Goal: Task Accomplishment & Management: Complete application form

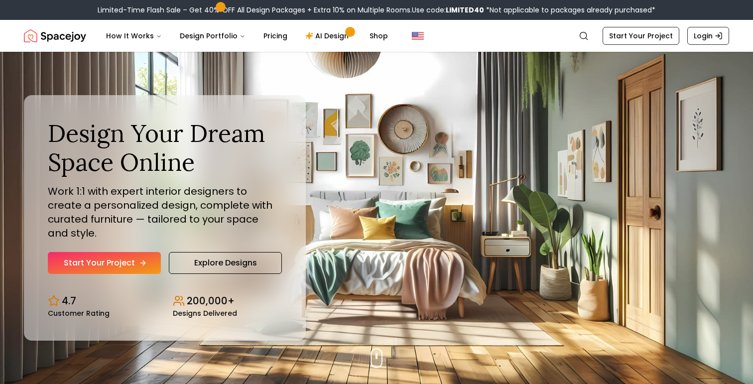
click at [133, 255] on link "Start Your Project" at bounding box center [104, 263] width 113 height 22
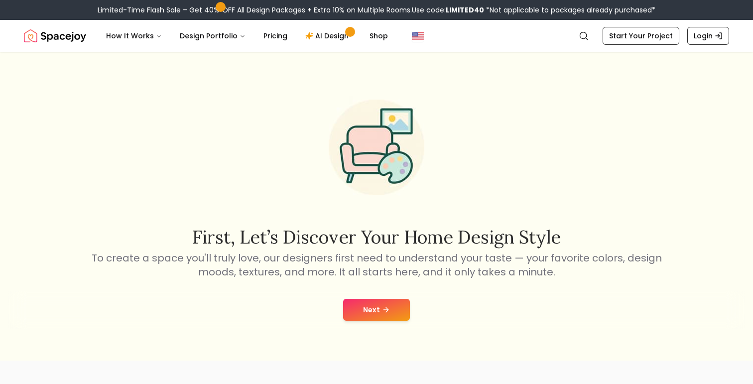
click at [384, 312] on icon at bounding box center [386, 310] width 8 height 8
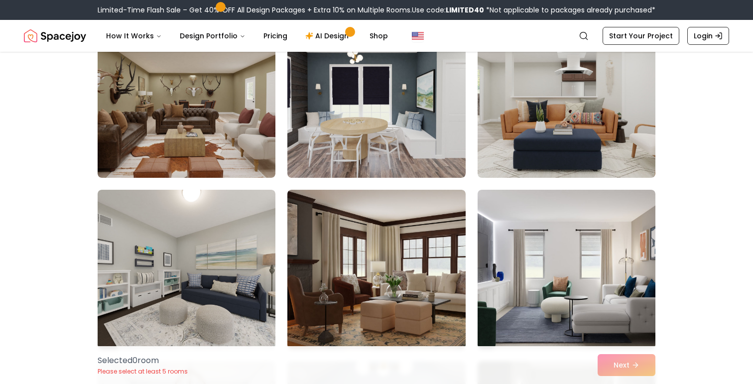
scroll to position [118, 0]
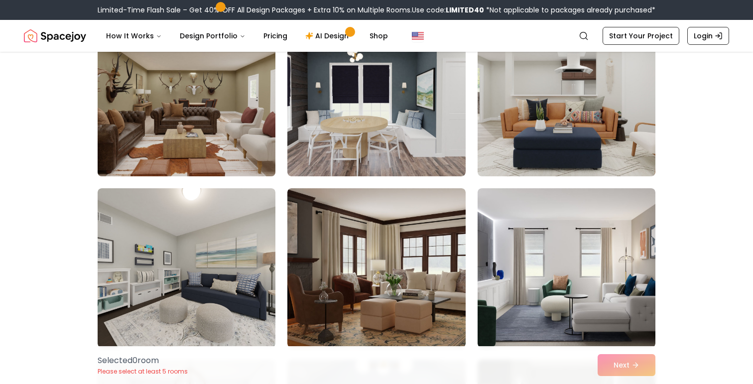
click at [254, 114] on img at bounding box center [186, 96] width 187 height 167
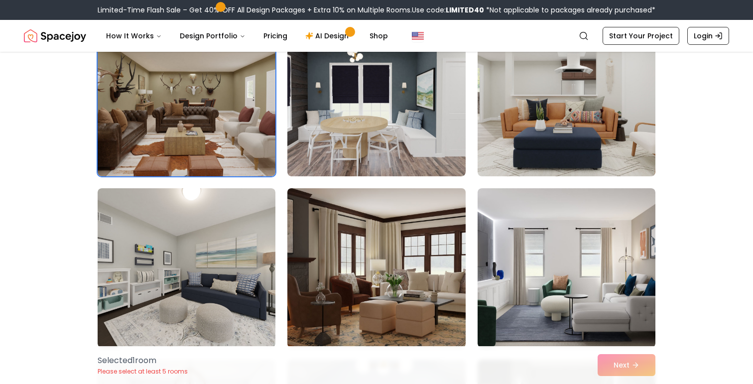
click at [381, 261] on img at bounding box center [376, 267] width 187 height 167
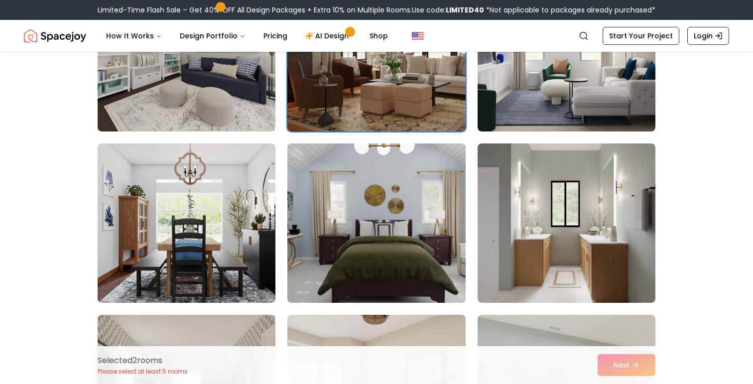
scroll to position [337, 0]
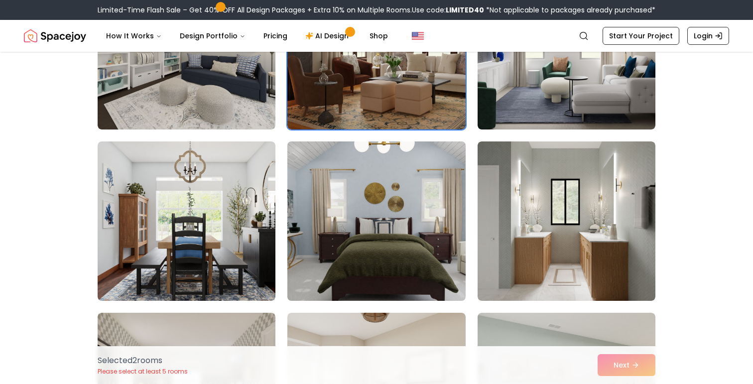
click at [382, 233] on img at bounding box center [376, 220] width 187 height 167
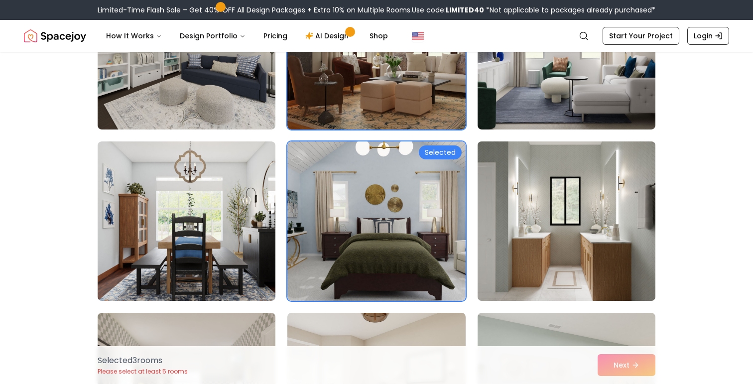
click at [529, 204] on img at bounding box center [566, 220] width 187 height 167
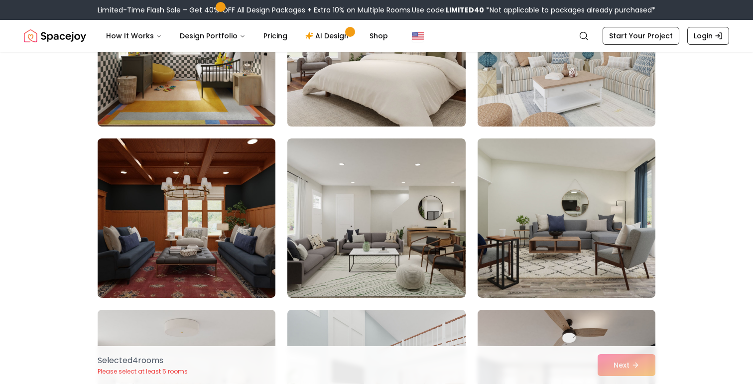
scroll to position [696, 0]
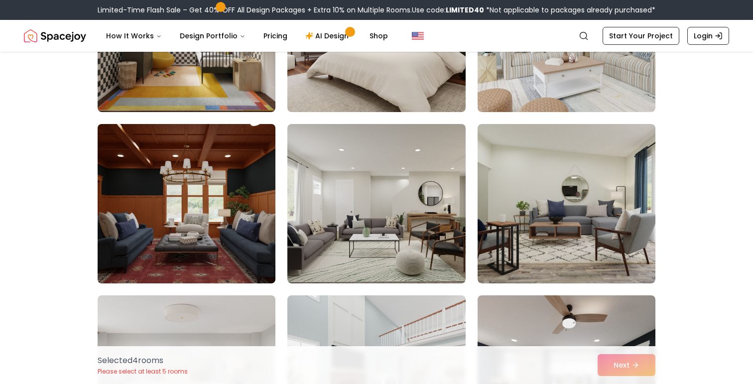
click at [213, 222] on img at bounding box center [186, 203] width 187 height 167
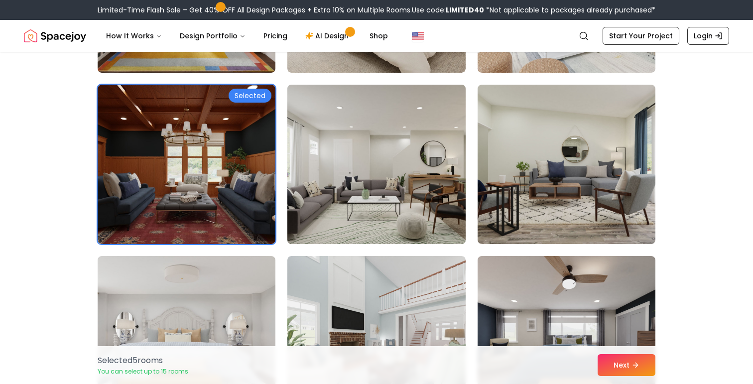
scroll to position [739, 0]
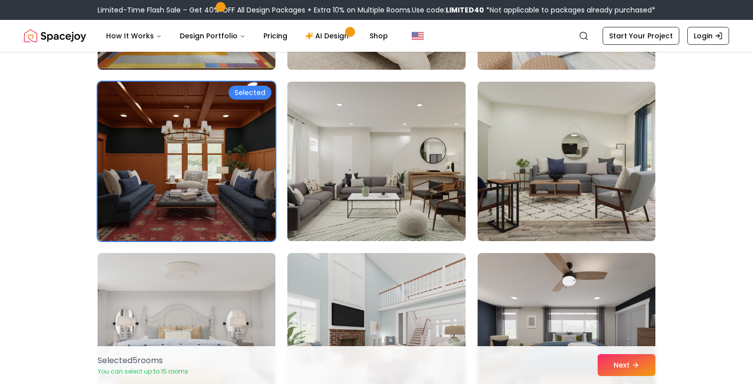
click at [412, 207] on img at bounding box center [376, 161] width 187 height 167
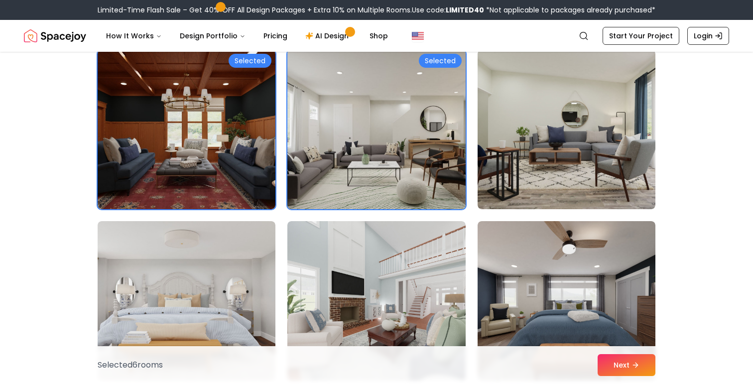
scroll to position [772, 0]
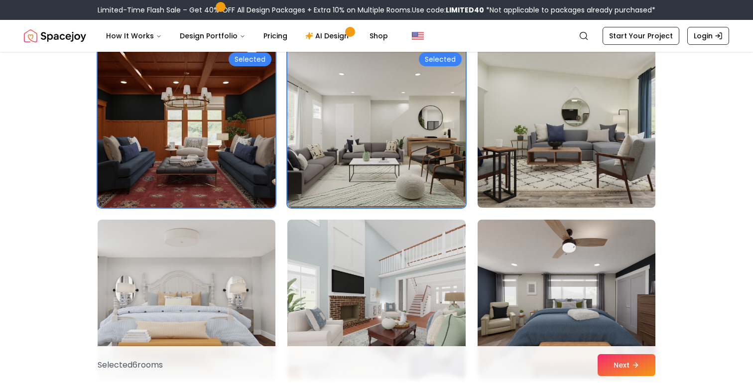
click at [515, 153] on img at bounding box center [566, 127] width 187 height 167
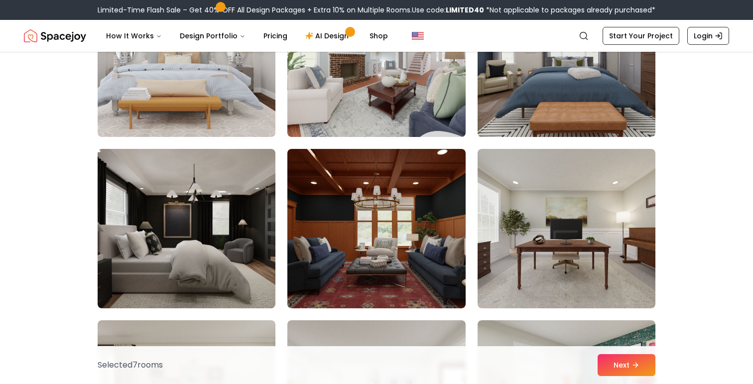
scroll to position [1035, 0]
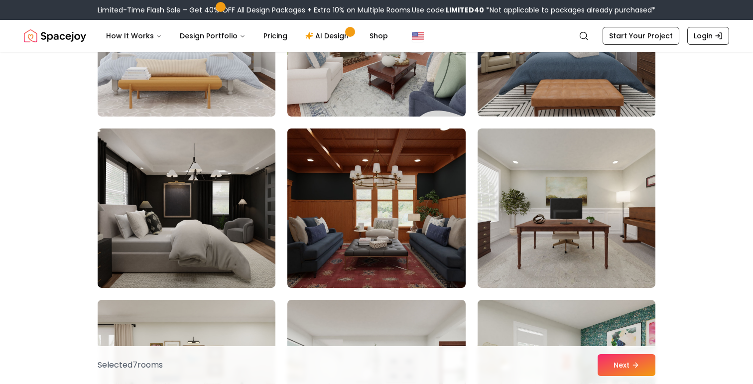
click at [434, 212] on img at bounding box center [376, 207] width 187 height 167
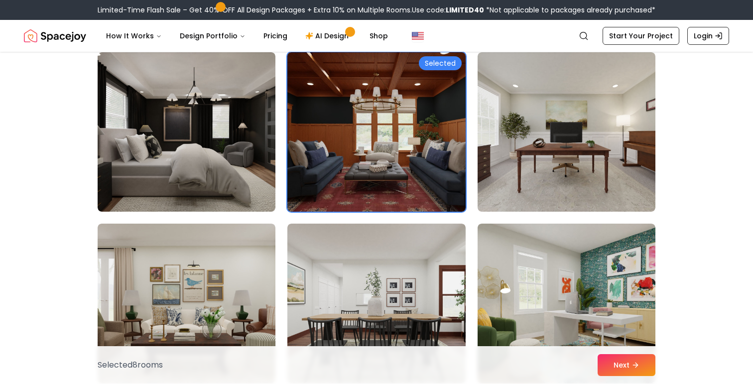
scroll to position [1114, 0]
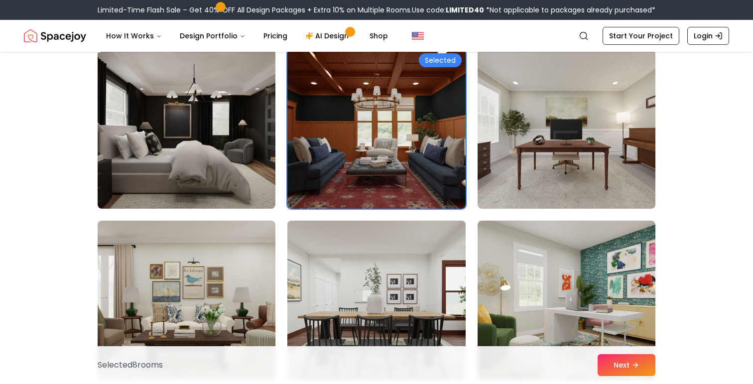
click at [347, 288] on img at bounding box center [376, 300] width 187 height 167
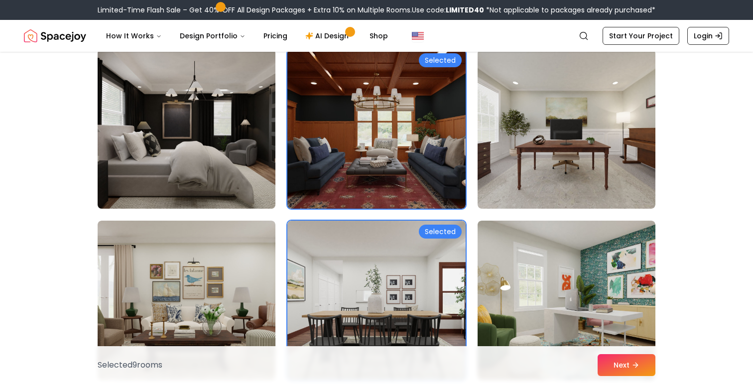
click at [233, 177] on img at bounding box center [186, 128] width 187 height 167
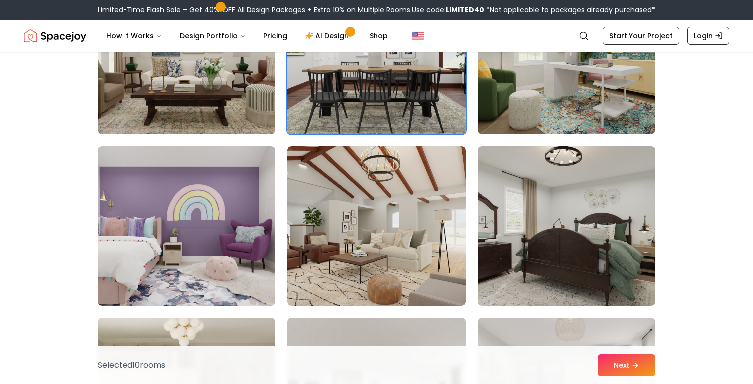
scroll to position [1376, 0]
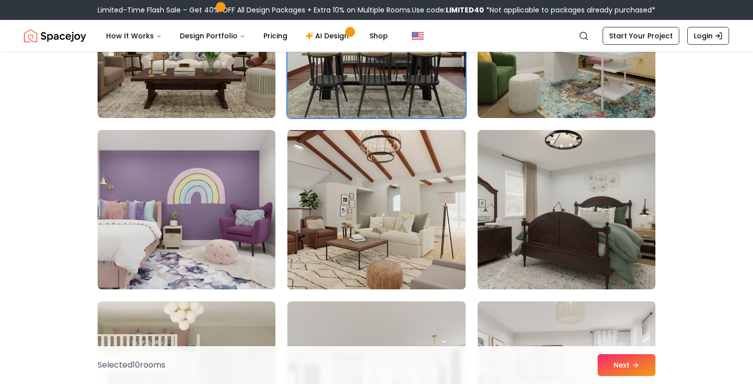
click at [367, 206] on img at bounding box center [376, 209] width 187 height 167
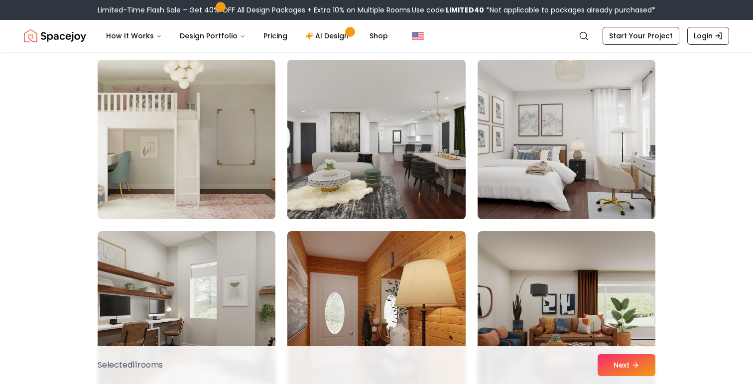
scroll to position [1616, 0]
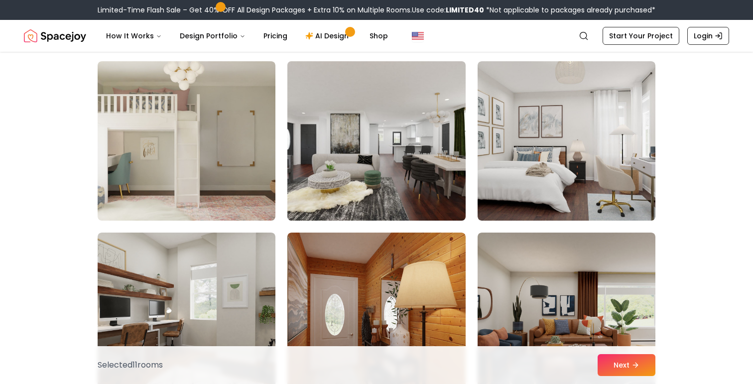
click at [374, 184] on img at bounding box center [376, 140] width 187 height 167
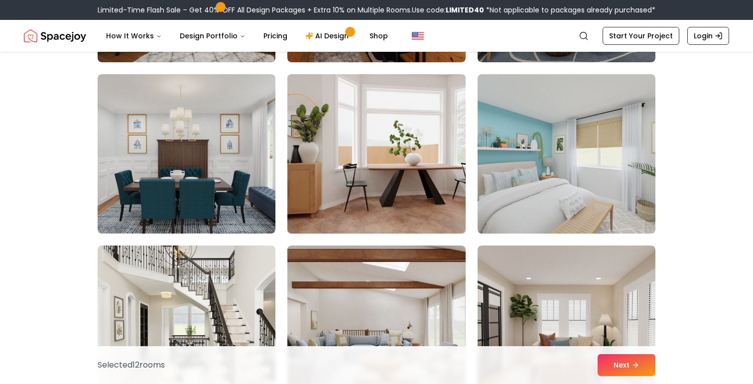
scroll to position [1946, 0]
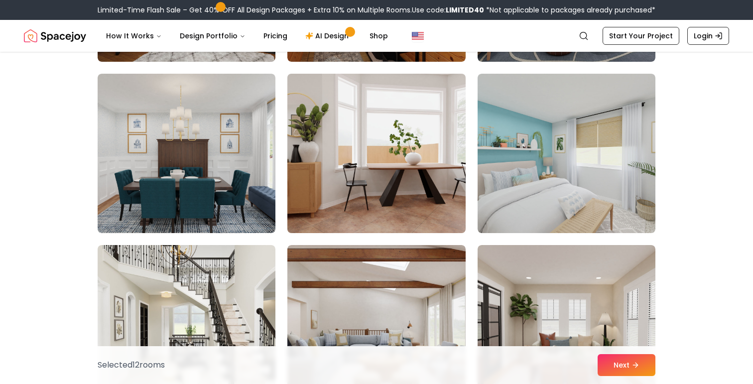
click at [378, 175] on img at bounding box center [376, 153] width 187 height 167
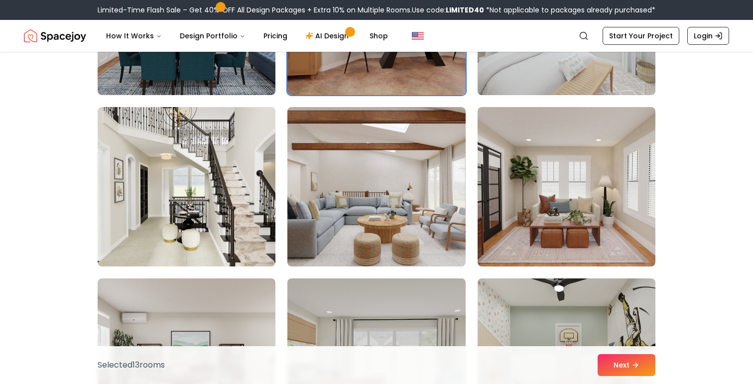
scroll to position [2087, 0]
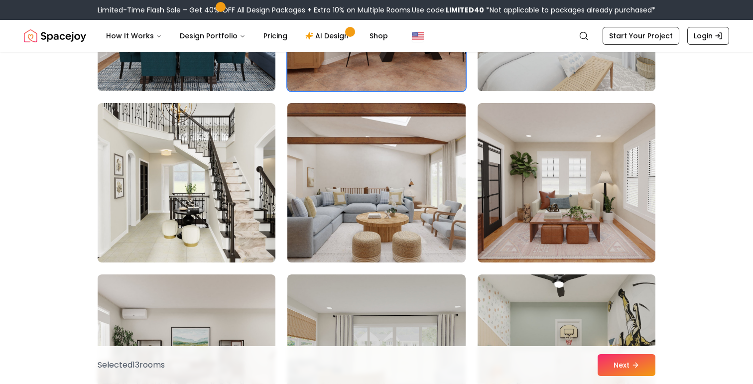
click at [373, 187] on img at bounding box center [376, 182] width 187 height 167
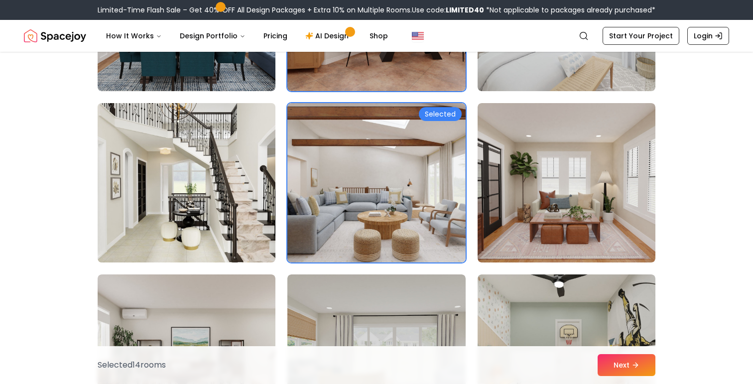
click at [247, 199] on img at bounding box center [186, 182] width 187 height 167
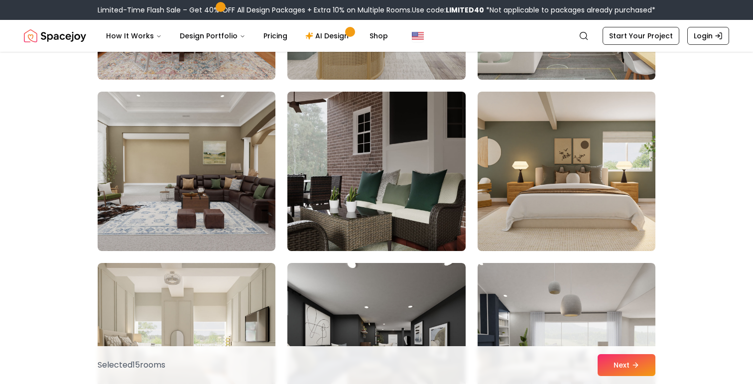
scroll to position [2443, 0]
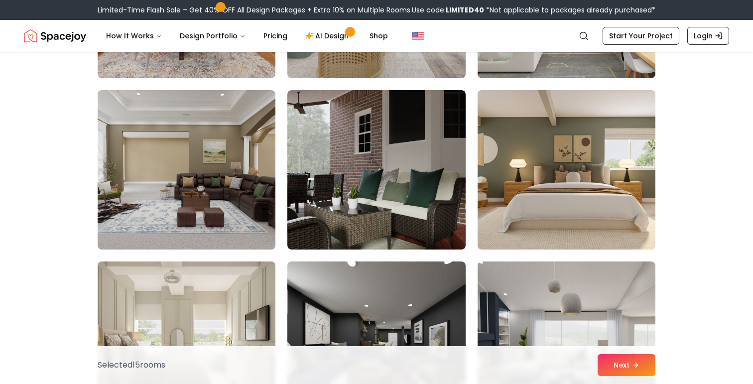
click at [519, 150] on img at bounding box center [566, 169] width 187 height 167
click at [527, 162] on img at bounding box center [566, 169] width 187 height 167
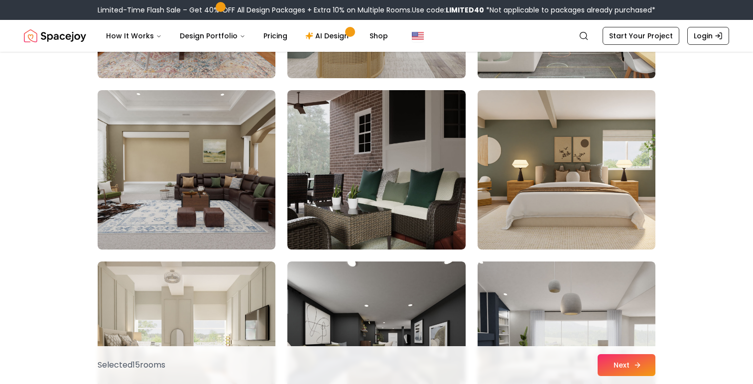
click at [629, 371] on button "Next" at bounding box center [626, 365] width 58 height 22
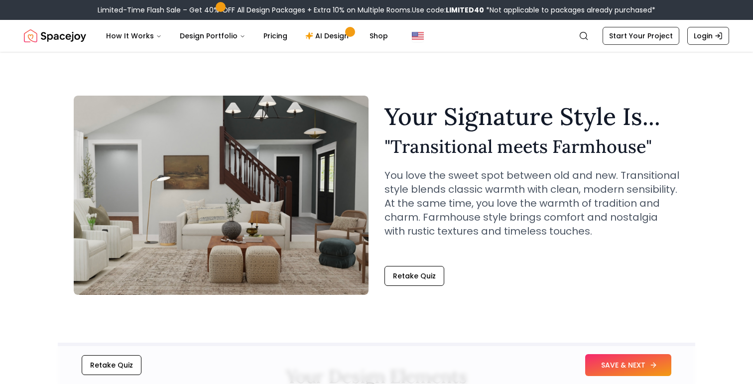
click at [623, 367] on button "SAVE & NEXT" at bounding box center [628, 365] width 86 height 22
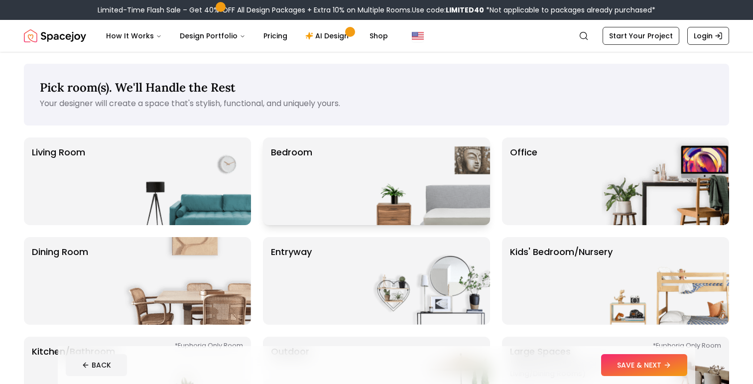
click at [402, 189] on img at bounding box center [425, 181] width 127 height 88
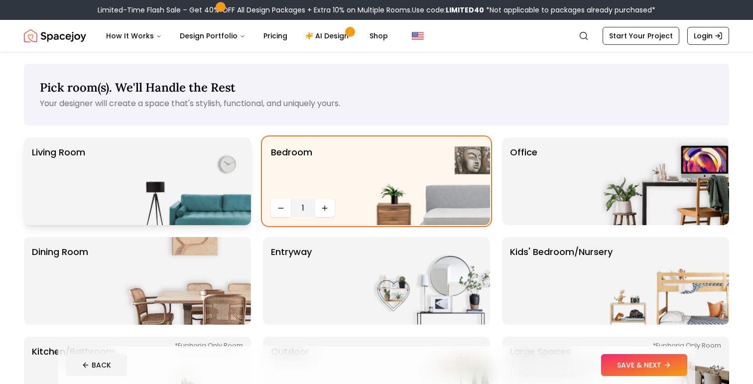
click at [161, 174] on img at bounding box center [186, 181] width 127 height 88
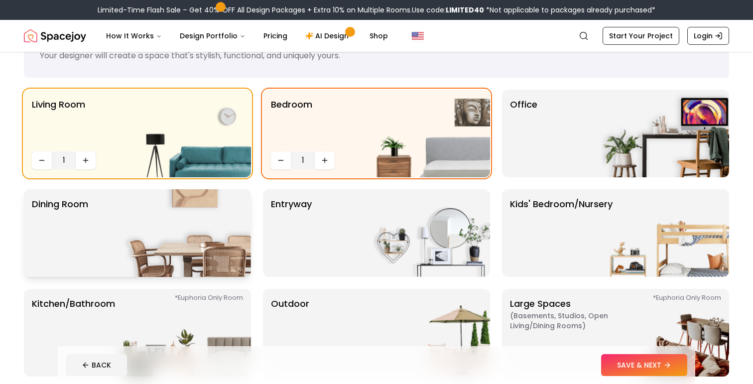
scroll to position [51, 0]
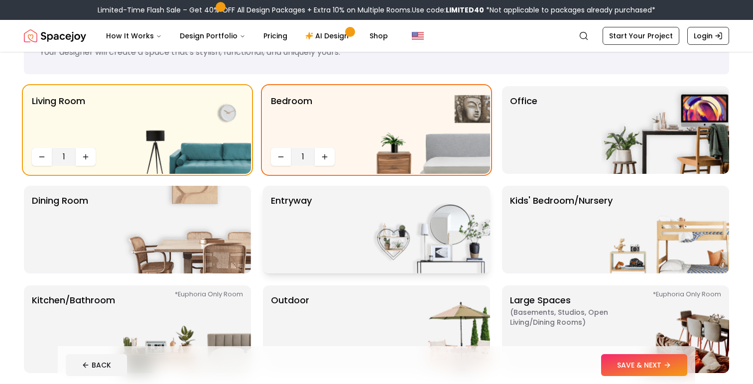
click at [375, 232] on img at bounding box center [425, 230] width 127 height 88
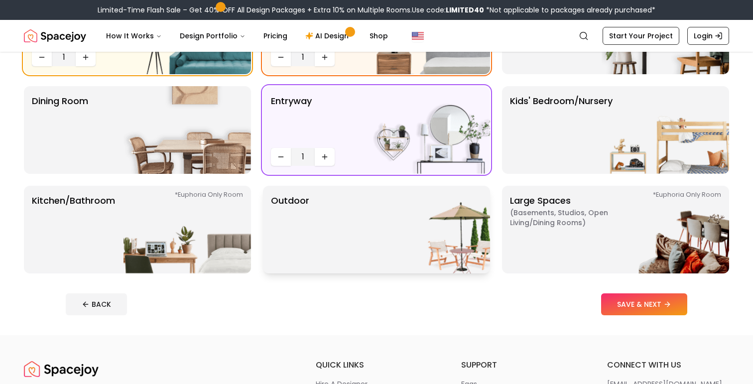
scroll to position [151, 0]
click at [369, 231] on img at bounding box center [425, 229] width 127 height 88
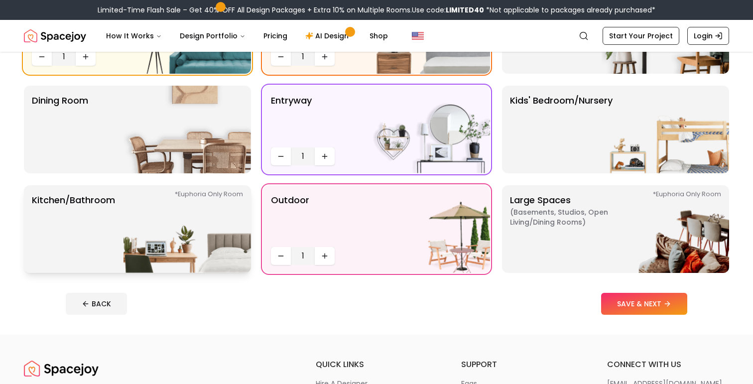
click at [180, 240] on img at bounding box center [186, 229] width 127 height 88
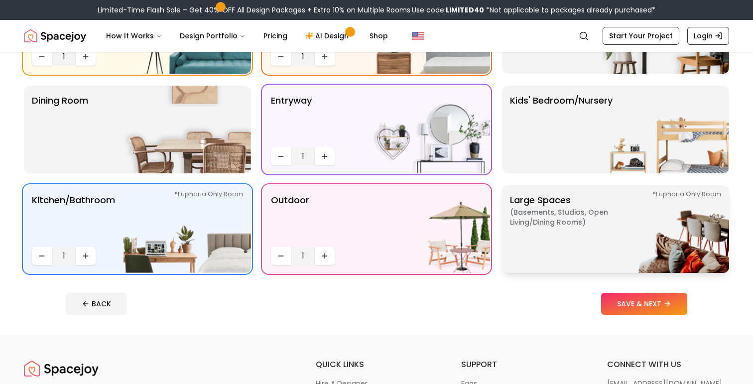
click at [582, 241] on p "Large Spaces ( Basements, Studios, Open living/dining rooms ) *Euphoria Only Ro…" at bounding box center [572, 229] width 124 height 72
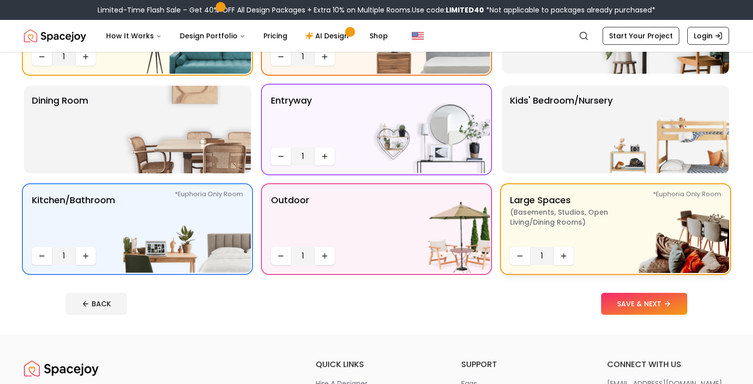
click at [628, 239] on img at bounding box center [664, 229] width 127 height 88
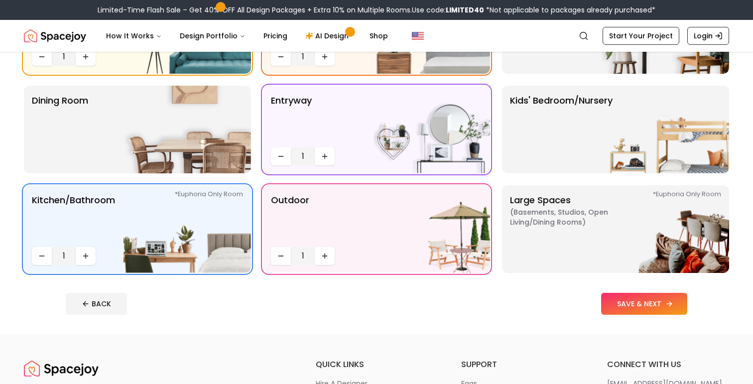
click at [630, 307] on button "SAVE & NEXT" at bounding box center [644, 304] width 86 height 22
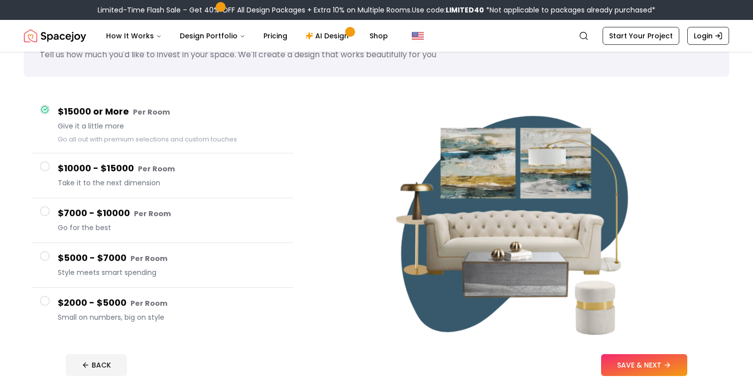
scroll to position [46, 0]
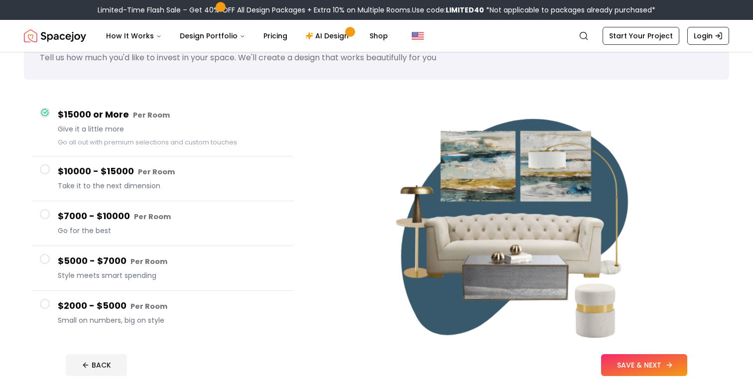
click at [661, 361] on button "SAVE & NEXT" at bounding box center [644, 365] width 86 height 22
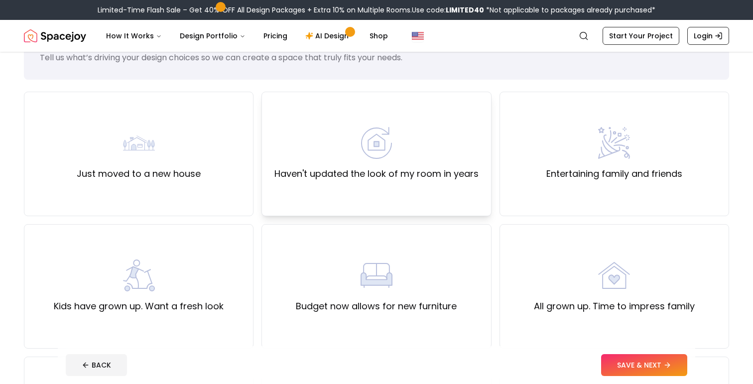
click at [446, 193] on div "Haven't updated the look of my room in years" at bounding box center [376, 154] width 230 height 124
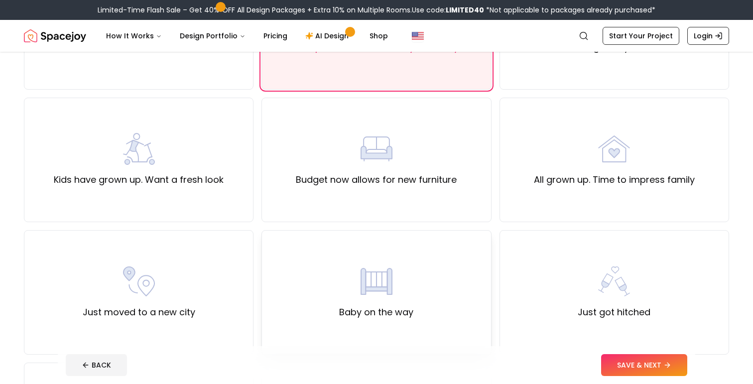
scroll to position [175, 0]
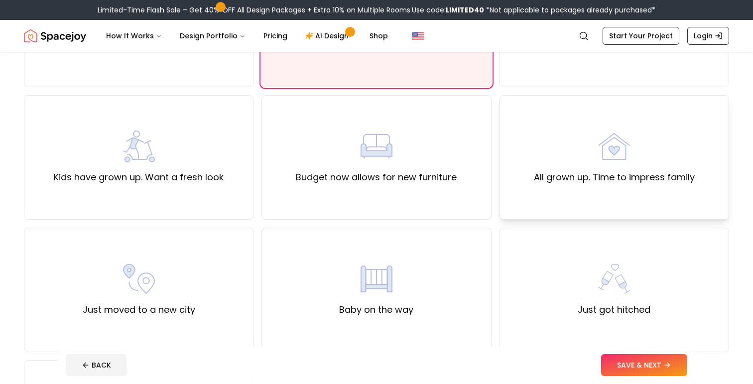
click at [537, 182] on label "All grown up. Time to impress family" at bounding box center [614, 177] width 161 height 14
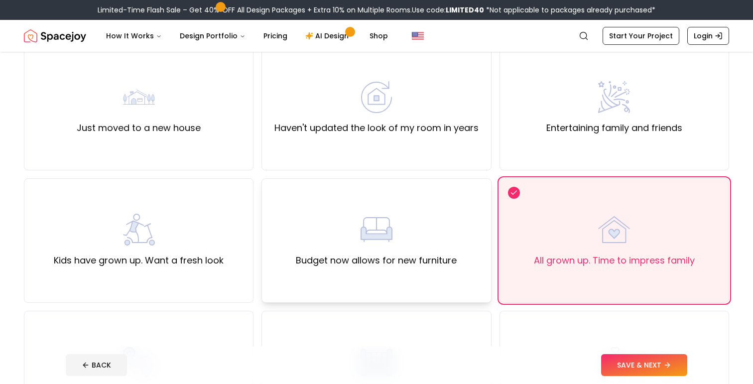
scroll to position [80, 0]
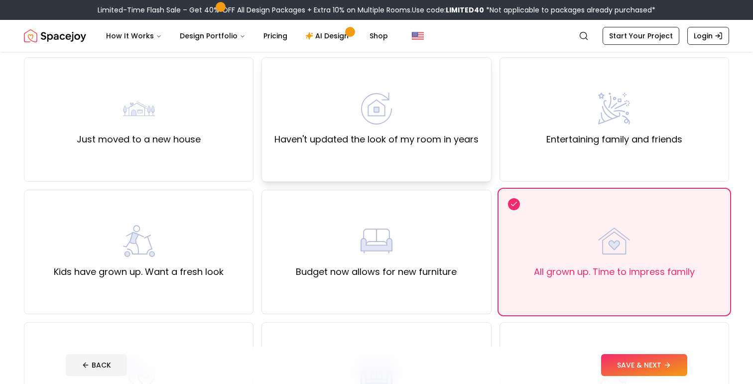
click at [450, 170] on div "Haven't updated the look of my room in years" at bounding box center [376, 119] width 230 height 124
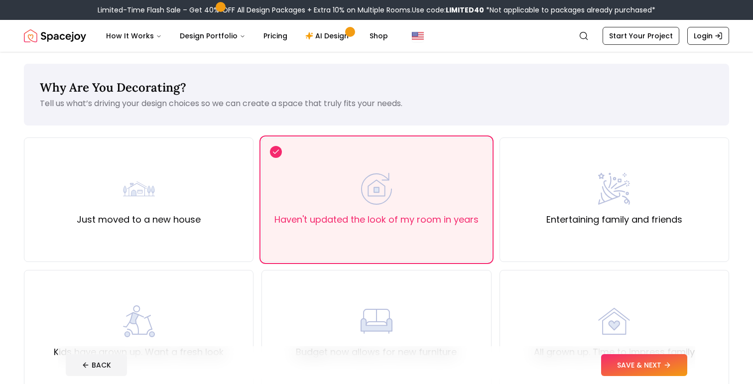
scroll to position [0, 0]
click at [633, 365] on button "SAVE & NEXT" at bounding box center [644, 365] width 86 height 22
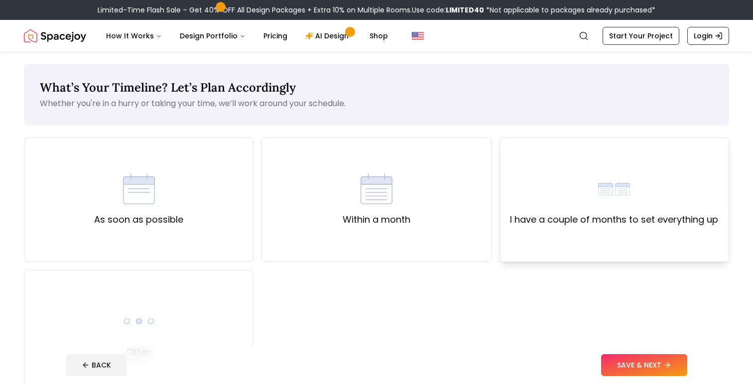
click at [546, 236] on div "I have a couple of months to set everything up" at bounding box center [614, 199] width 230 height 124
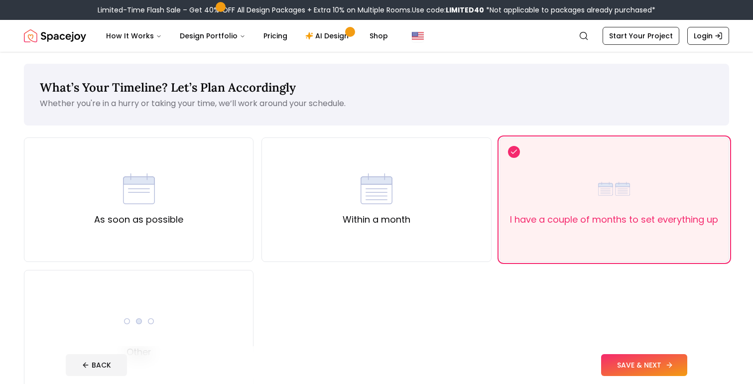
click at [617, 360] on button "SAVE & NEXT" at bounding box center [644, 365] width 86 height 22
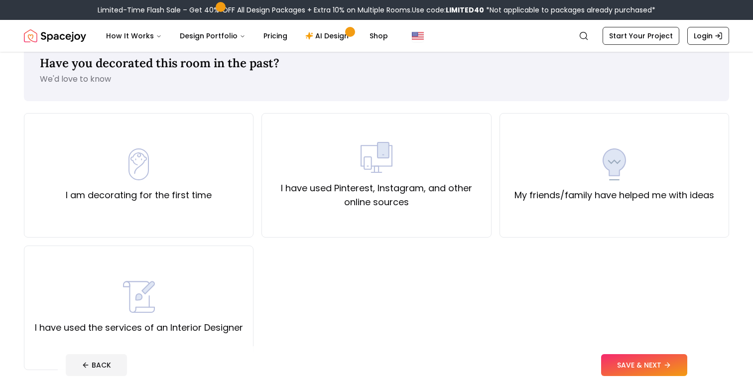
scroll to position [30, 0]
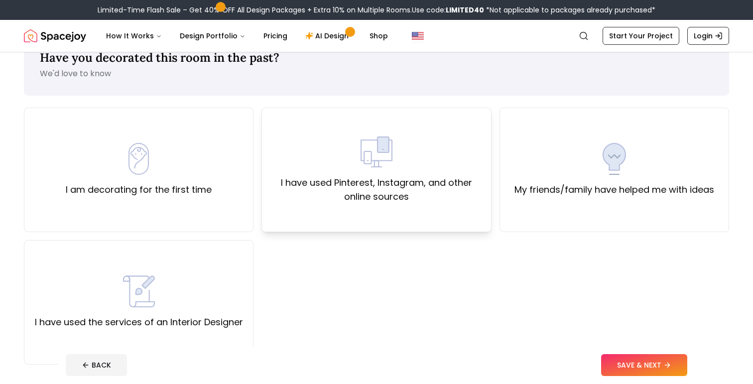
click at [369, 201] on label "I have used Pinterest, Instagram, and other online sources" at bounding box center [376, 190] width 213 height 28
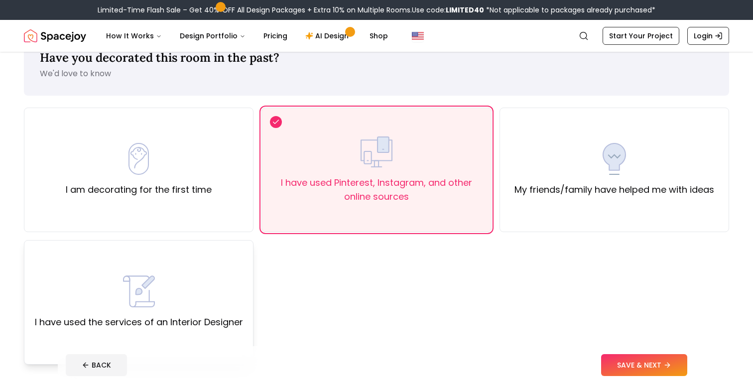
click at [230, 297] on div "I have used the services of an Interior Designer" at bounding box center [139, 302] width 208 height 54
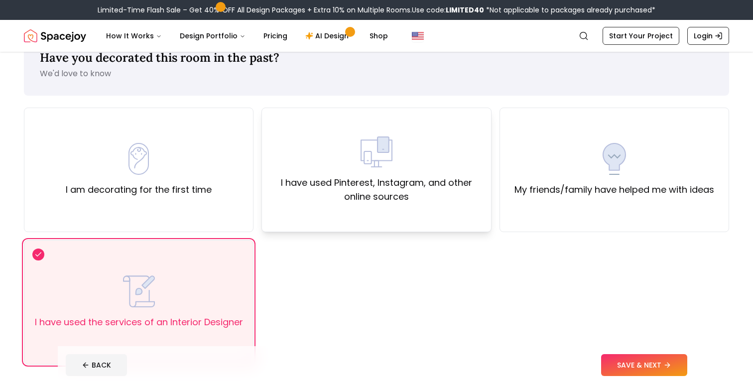
click at [313, 202] on label "I have used Pinterest, Instagram, and other online sources" at bounding box center [376, 190] width 213 height 28
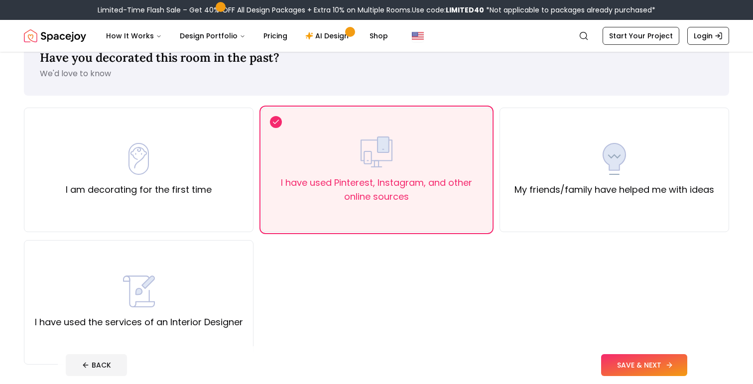
click at [633, 360] on button "SAVE & NEXT" at bounding box center [644, 365] width 86 height 22
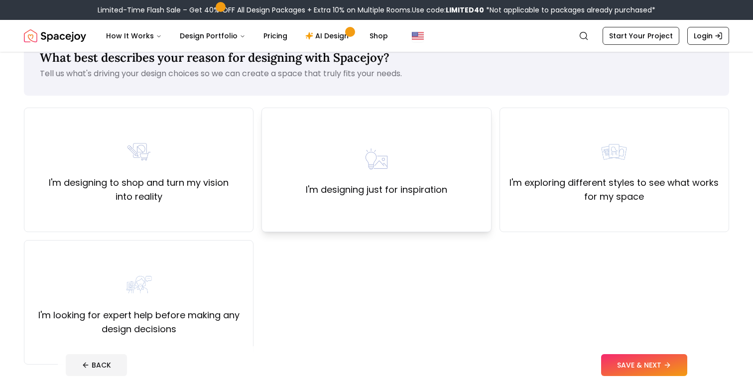
click at [384, 202] on div "I'm designing just for inspiration" at bounding box center [376, 170] width 230 height 124
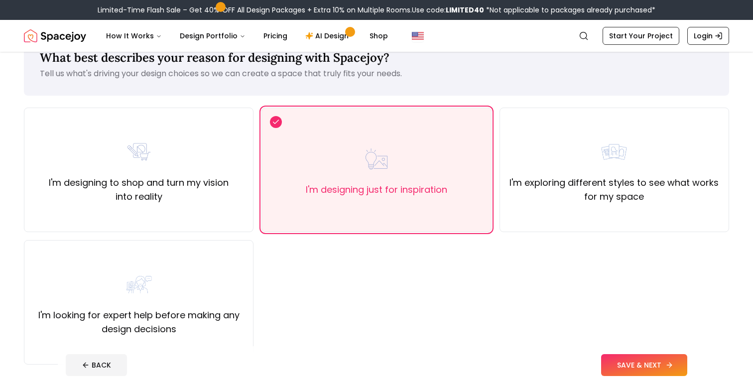
click at [623, 366] on button "SAVE & NEXT" at bounding box center [644, 365] width 86 height 22
